Goal: Transaction & Acquisition: Purchase product/service

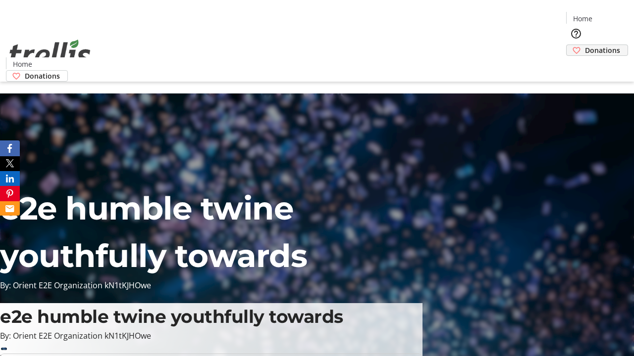
click at [585, 45] on span "Donations" at bounding box center [602, 50] width 35 height 10
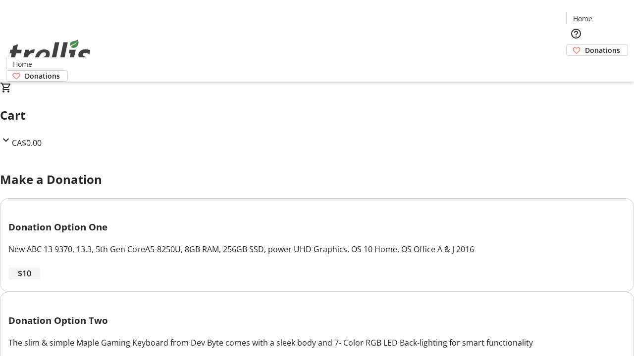
click at [31, 280] on span "$10" at bounding box center [24, 274] width 13 height 12
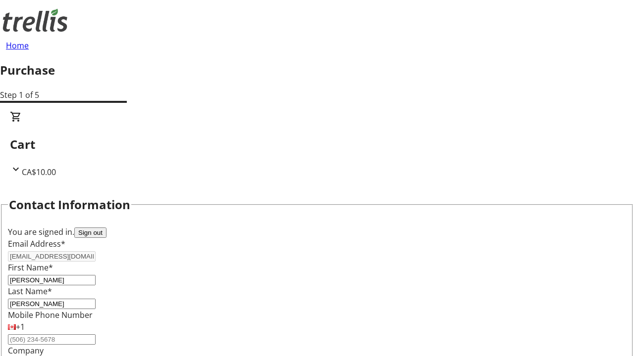
select select "CA"
type input "[STREET_ADDRESS][PERSON_NAME]"
type input "Kelowna"
select select "BC"
type input "Kelowna"
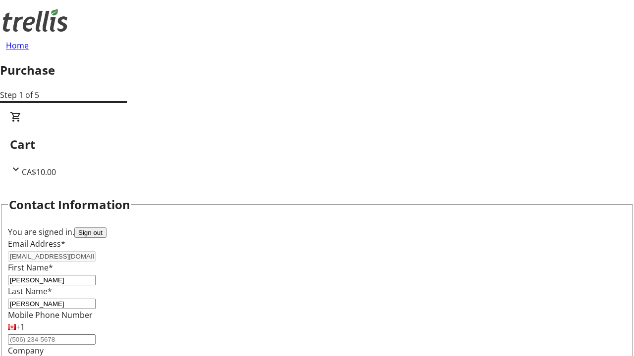
type input "V1Y 0C2"
